Goal: Information Seeking & Learning: Learn about a topic

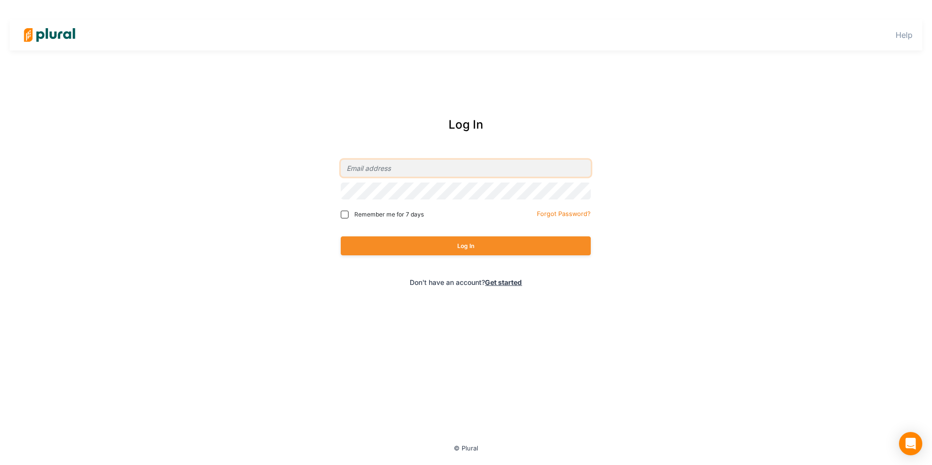
click at [388, 168] on input "email" at bounding box center [466, 168] width 250 height 17
type input "[PERSON_NAME][EMAIL_ADDRESS][DOMAIN_NAME]"
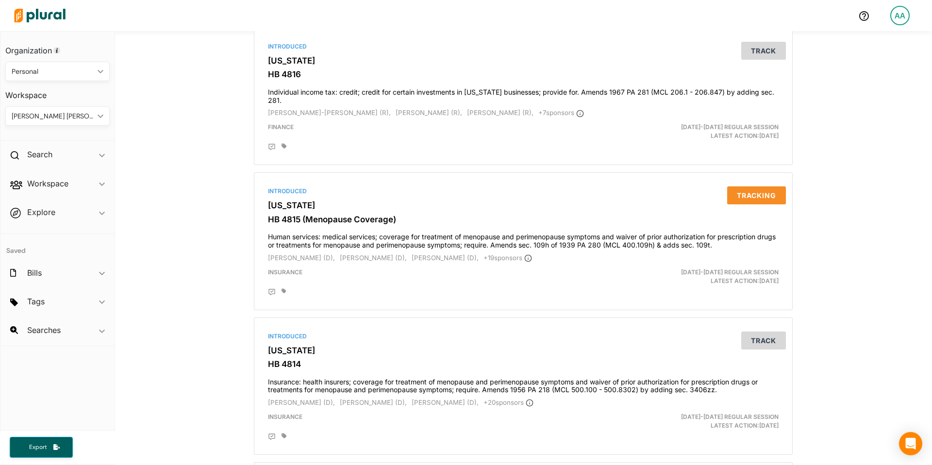
scroll to position [2949, 0]
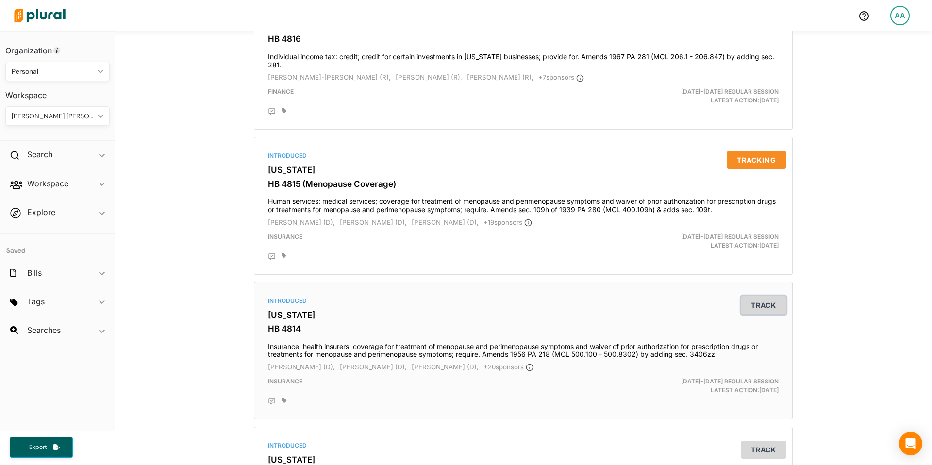
click at [758, 311] on button "Track" at bounding box center [763, 305] width 45 height 18
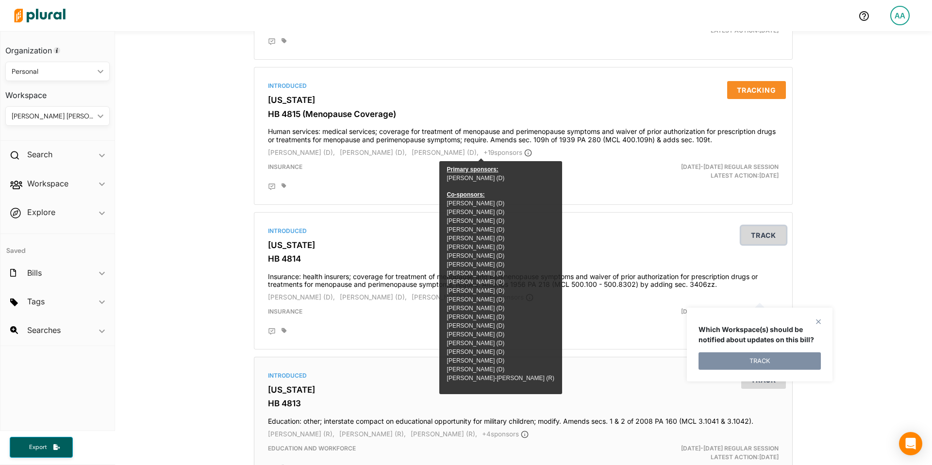
scroll to position [3037, 0]
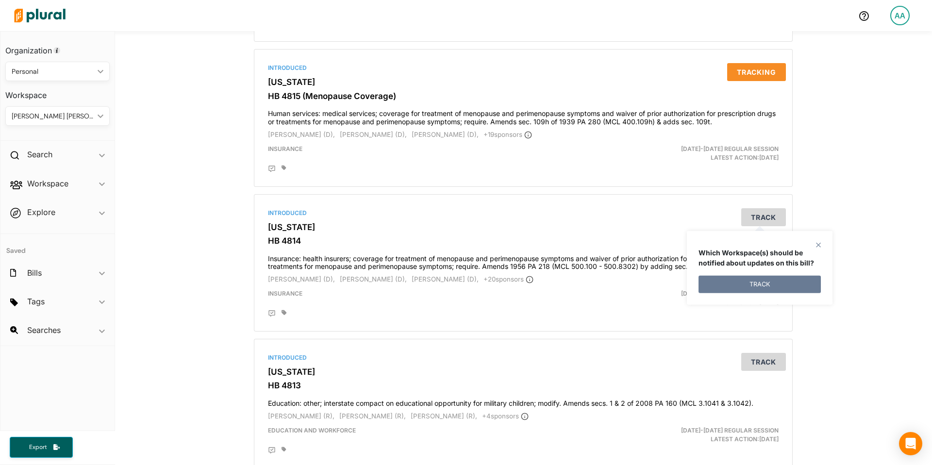
click at [782, 282] on button "TRACK" at bounding box center [760, 284] width 122 height 17
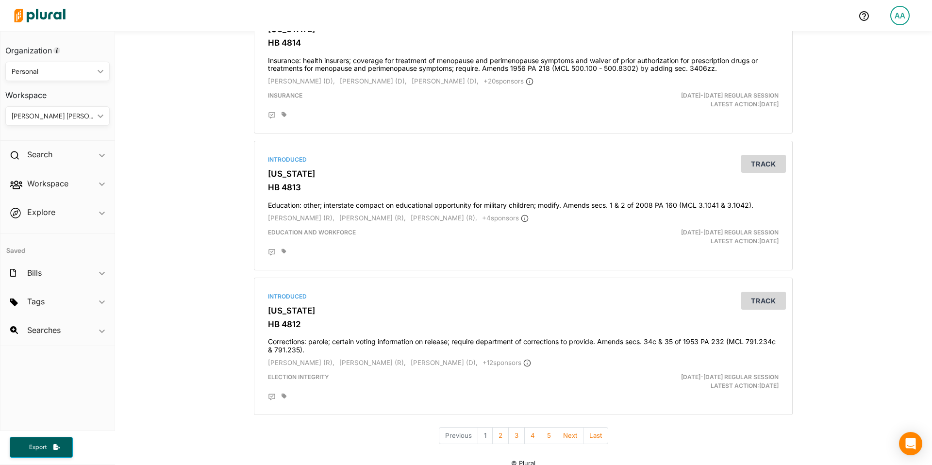
scroll to position [3246, 0]
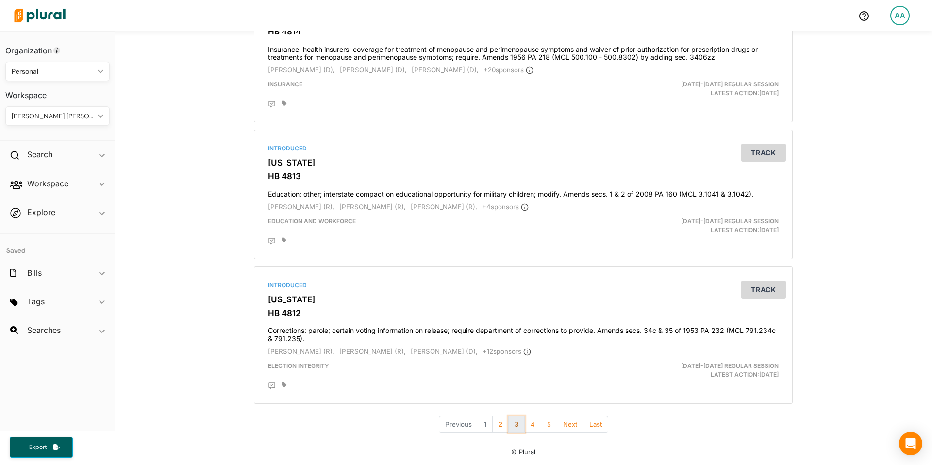
click at [511, 428] on button "3" at bounding box center [516, 424] width 17 height 17
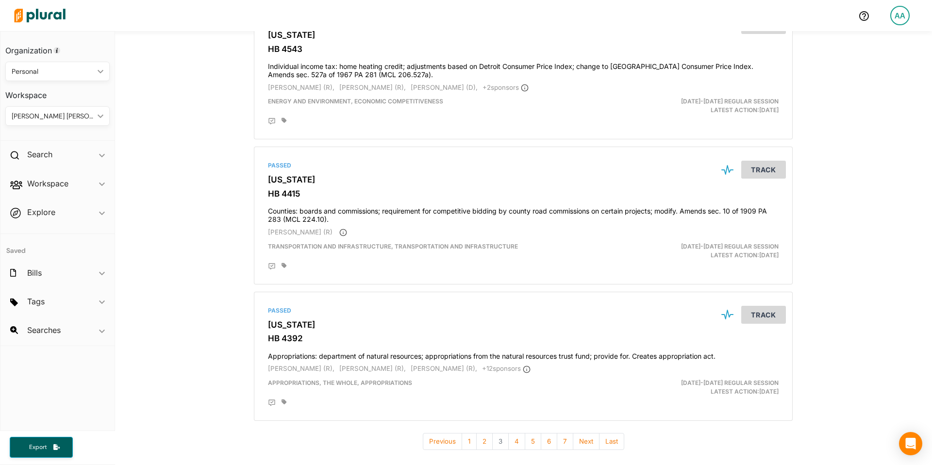
scroll to position [3291, 0]
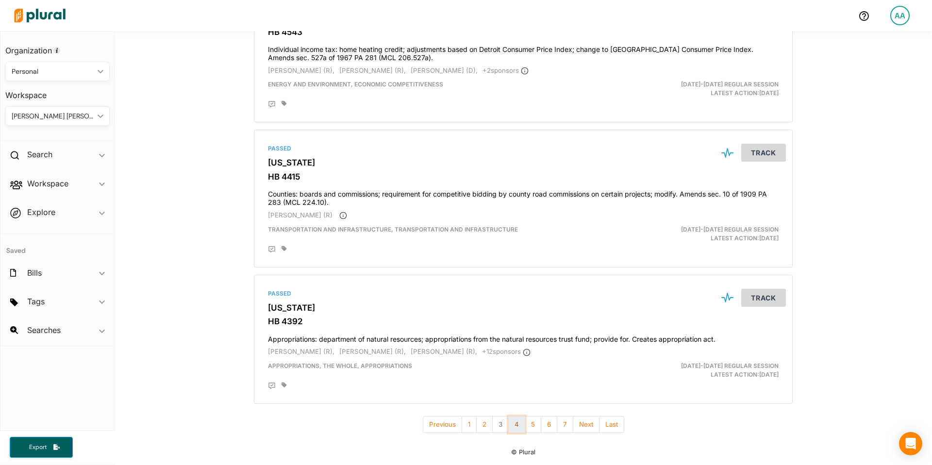
click at [515, 431] on button "4" at bounding box center [516, 424] width 17 height 17
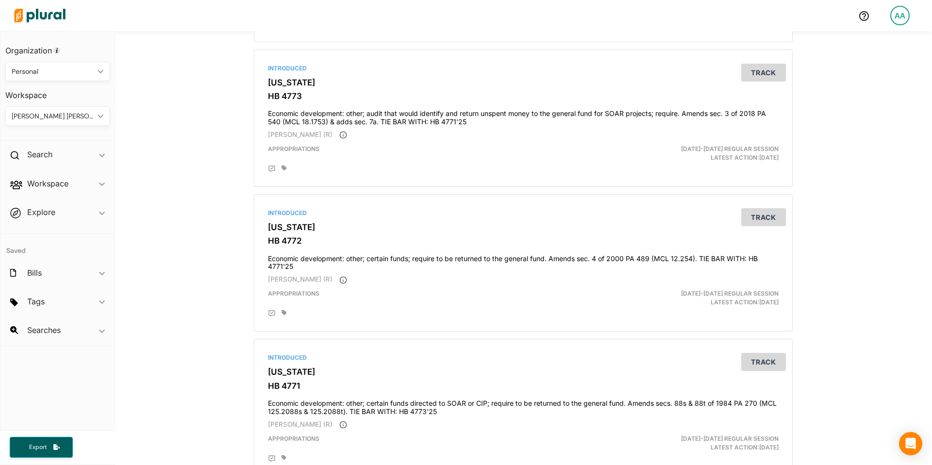
scroll to position [3149, 0]
click at [58, 149] on div "Search ic_keyboard_arrow_down" at bounding box center [57, 156] width 114 height 26
click at [35, 181] on div "Bills" at bounding box center [57, 181] width 114 height 23
click at [31, 175] on h4 "Bills" at bounding box center [60, 176] width 90 height 9
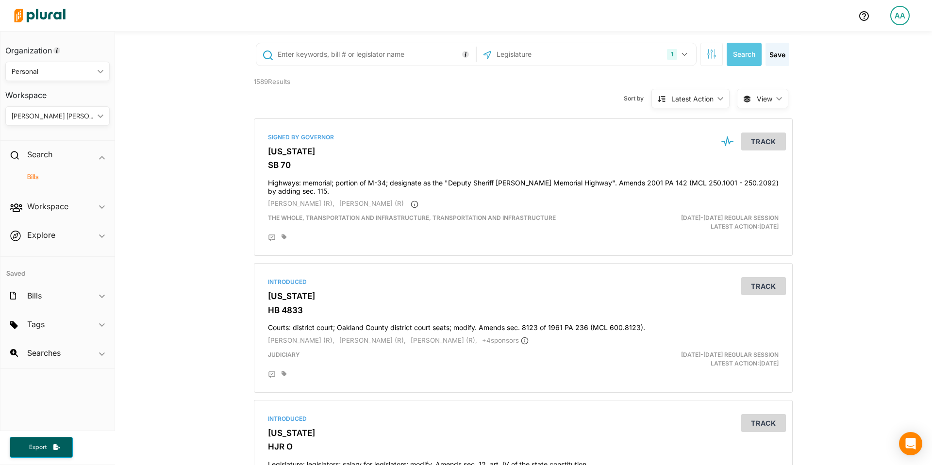
click at [335, 50] on input "text" at bounding box center [375, 54] width 197 height 18
type input "h"
click at [540, 53] on input "text" at bounding box center [548, 54] width 104 height 18
click at [682, 56] on button "1" at bounding box center [678, 54] width 31 height 18
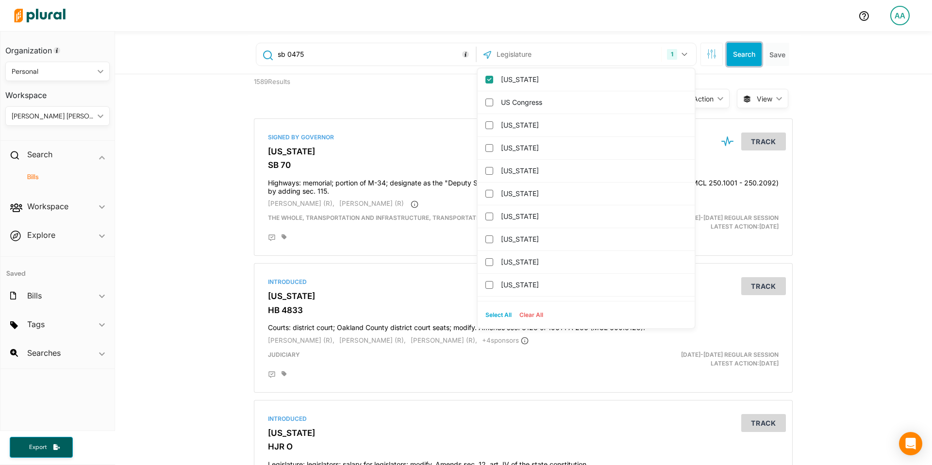
click at [727, 57] on button "Search" at bounding box center [744, 54] width 35 height 23
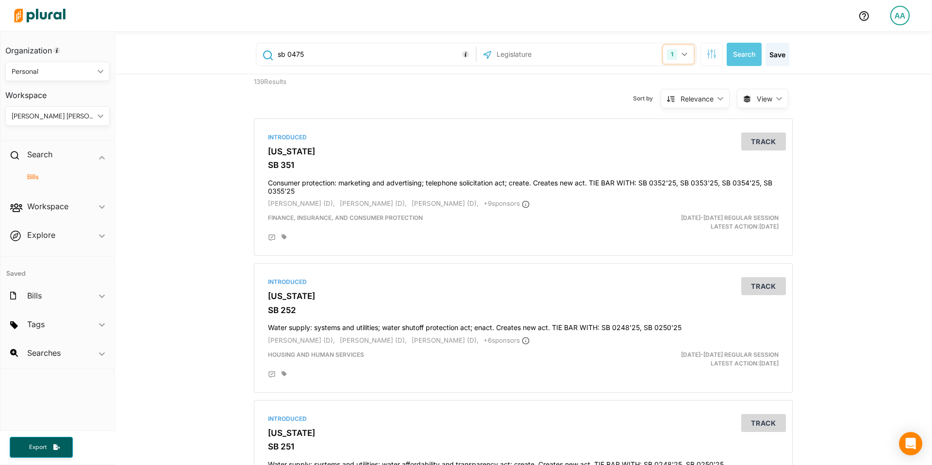
click at [678, 58] on button "1" at bounding box center [678, 54] width 31 height 18
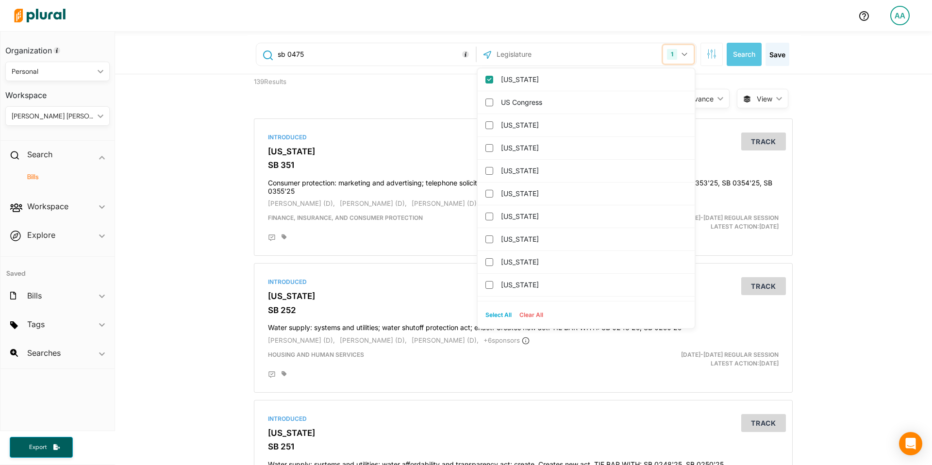
click at [678, 58] on button "1" at bounding box center [678, 54] width 31 height 18
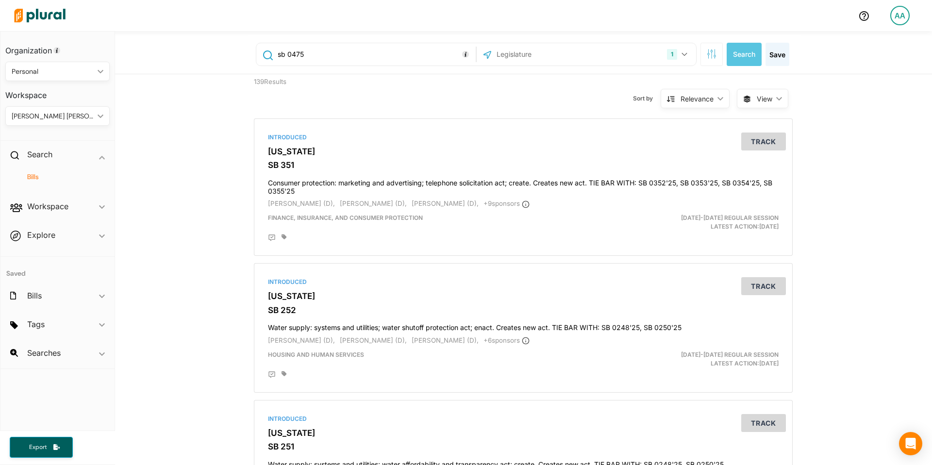
click at [290, 55] on input "sb 0475" at bounding box center [375, 54] width 197 height 18
click at [323, 61] on input "SB 0475" at bounding box center [375, 54] width 197 height 18
type input "SB 0474"
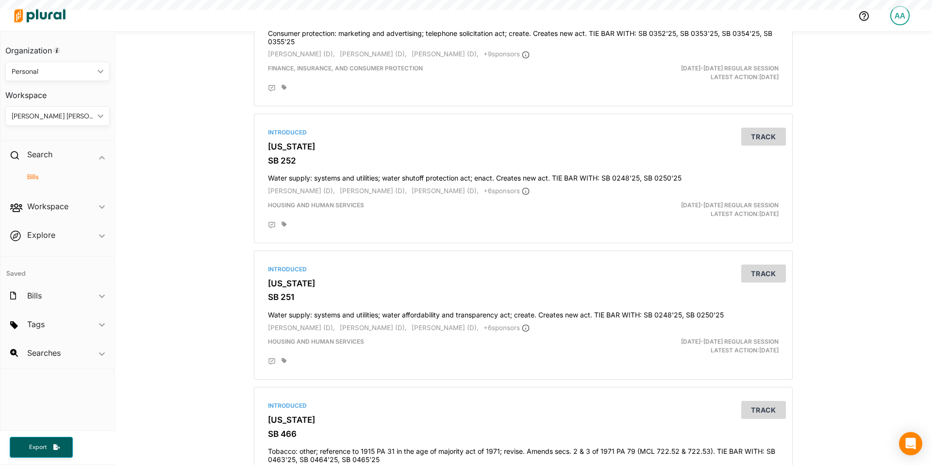
scroll to position [152, 0]
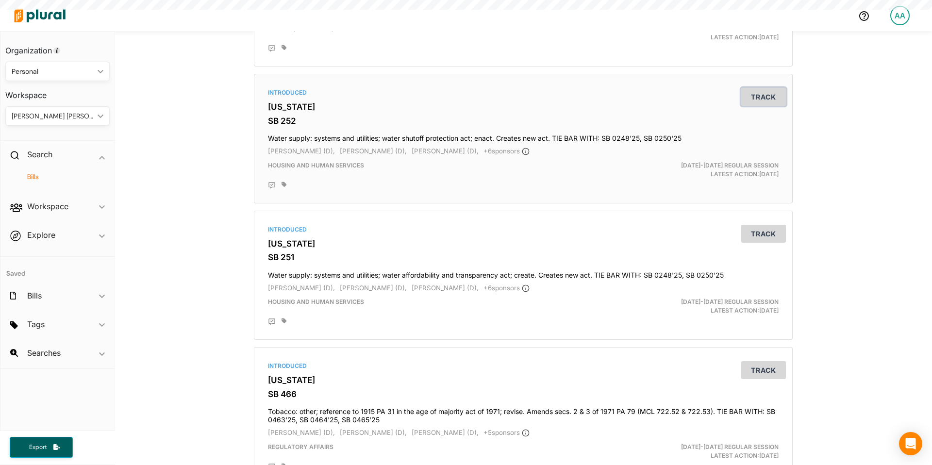
click at [761, 92] on button "Track" at bounding box center [763, 97] width 45 height 18
click at [750, 158] on button "TRACK" at bounding box center [760, 163] width 122 height 17
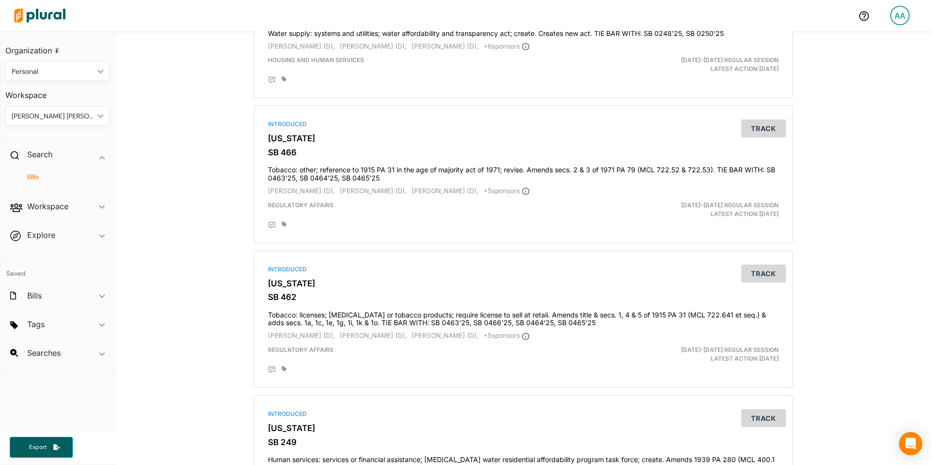
scroll to position [437, 0]
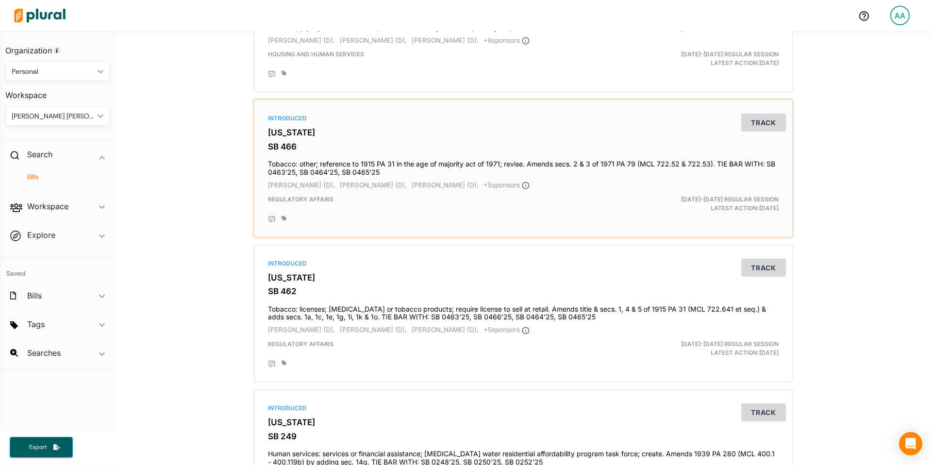
click at [505, 167] on h4 "Tobacco: other; reference to 1915 PA 31 in the age of majority act of 1971; rev…" at bounding box center [523, 165] width 511 height 21
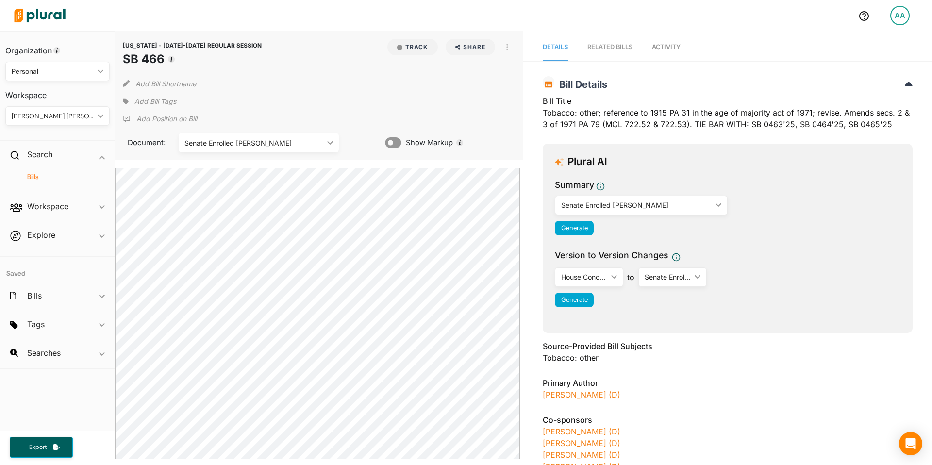
click at [649, 209] on div "Senate Enrolled [PERSON_NAME]" at bounding box center [636, 205] width 150 height 10
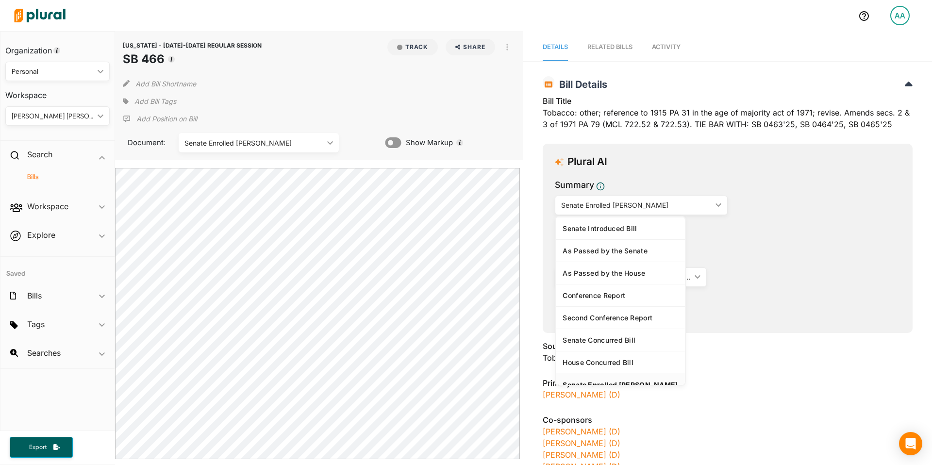
click at [740, 253] on div "Version to Version Changes" at bounding box center [728, 257] width 346 height 17
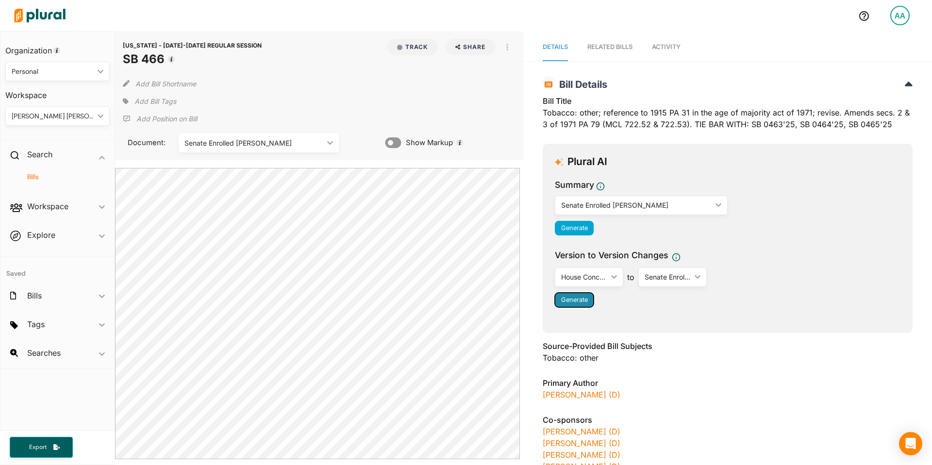
click at [561, 298] on span "Generate" at bounding box center [574, 299] width 27 height 7
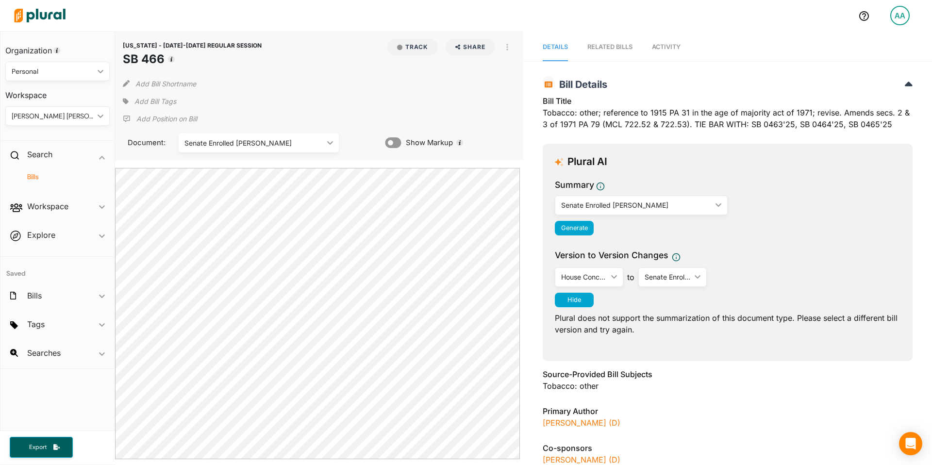
click at [637, 206] on div "Senate Enrolled [PERSON_NAME]" at bounding box center [636, 205] width 150 height 10
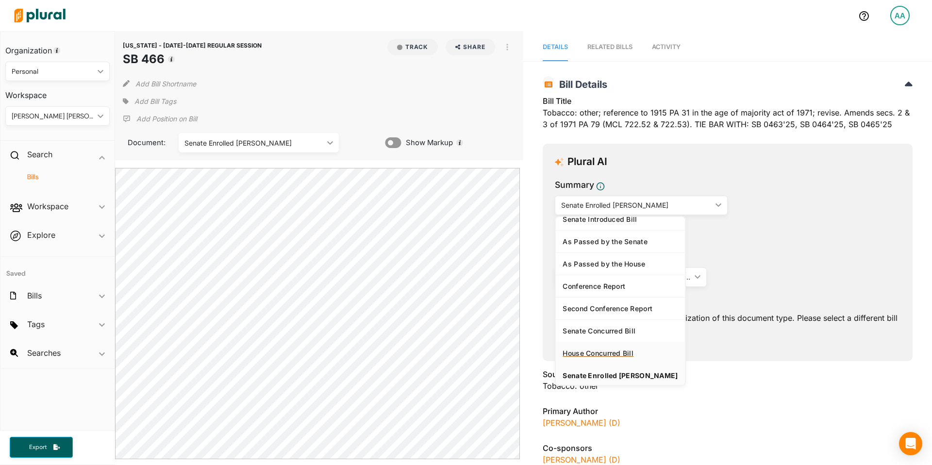
scroll to position [11, 0]
click at [616, 331] on div "Senate Concurred Bill" at bounding box center [620, 329] width 115 height 8
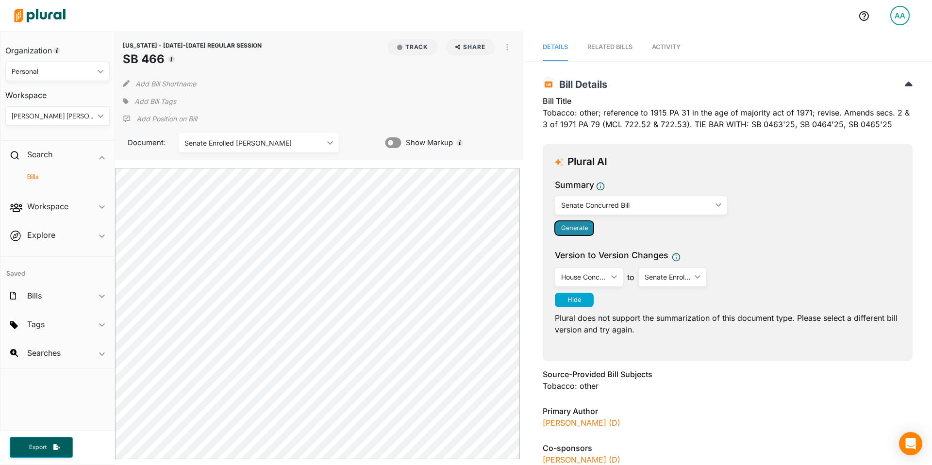
click at [570, 226] on span "Generate" at bounding box center [574, 227] width 27 height 7
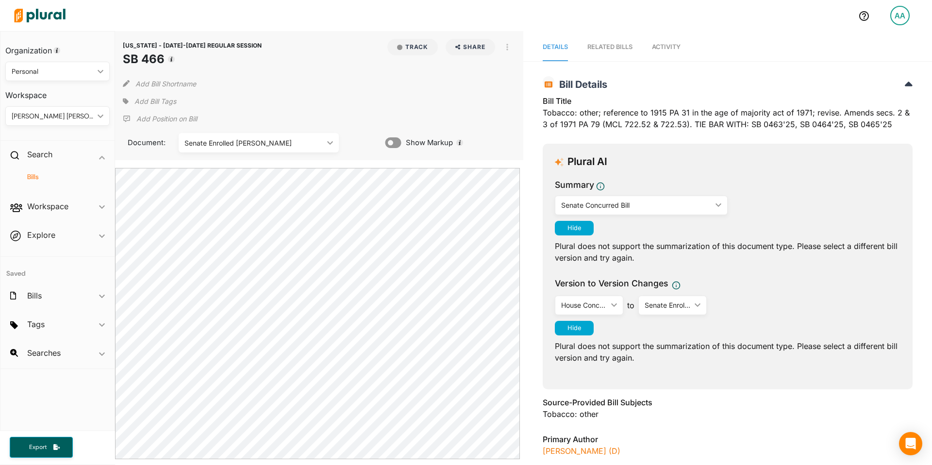
click at [311, 147] on div "Senate Enrolled [PERSON_NAME]" at bounding box center [253, 143] width 139 height 10
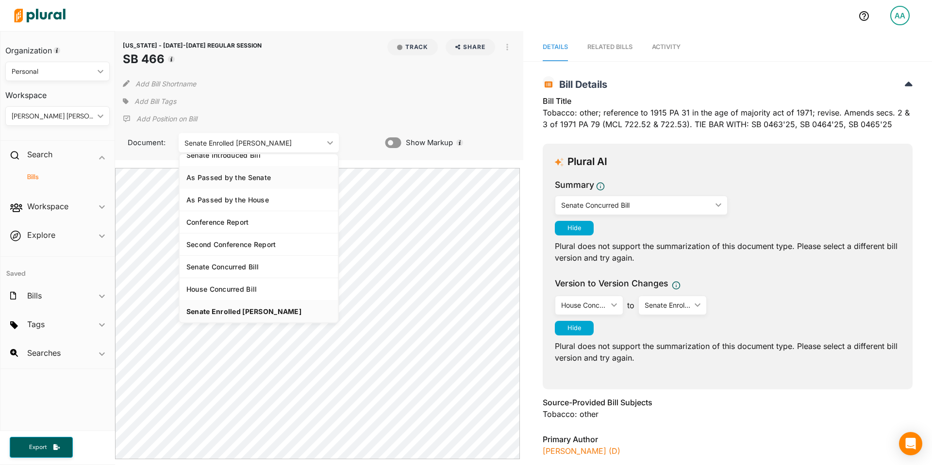
scroll to position [0, 0]
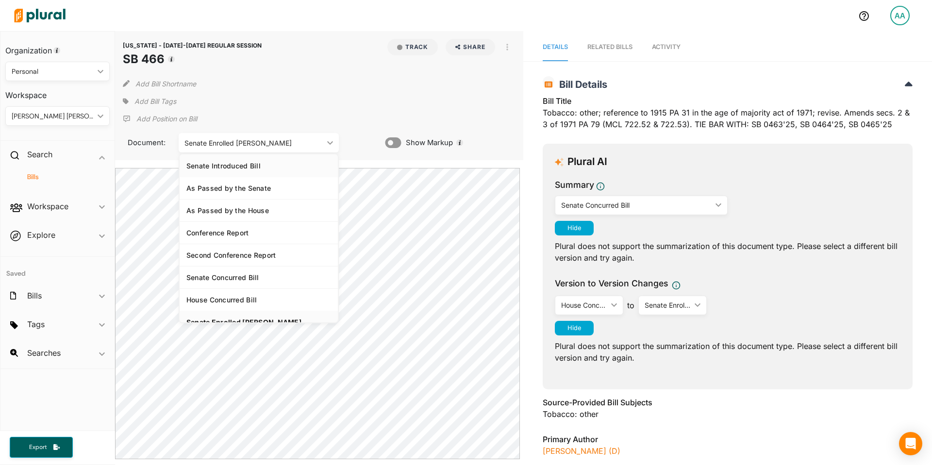
click at [248, 169] on div "Senate Introduced Bill" at bounding box center [258, 166] width 145 height 8
